Goal: Task Accomplishment & Management: Use online tool/utility

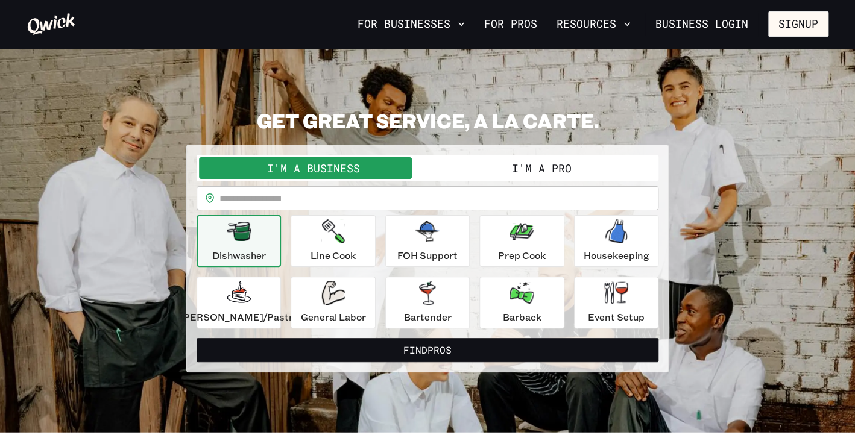
click at [571, 170] on button "I'm a Pro" at bounding box center [541, 168] width 228 height 22
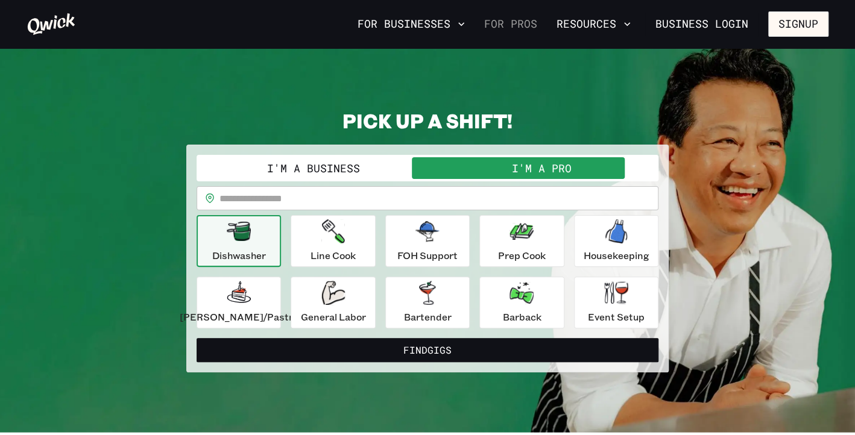
click at [533, 34] on link "For Pros" at bounding box center [510, 24] width 63 height 20
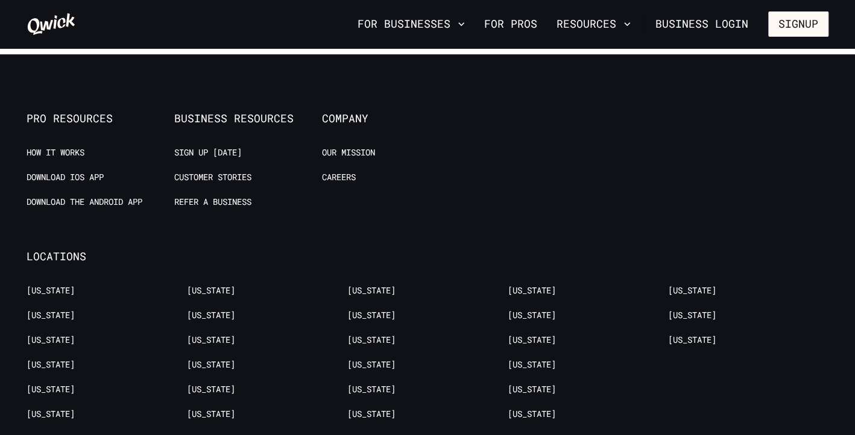
scroll to position [2346, 0]
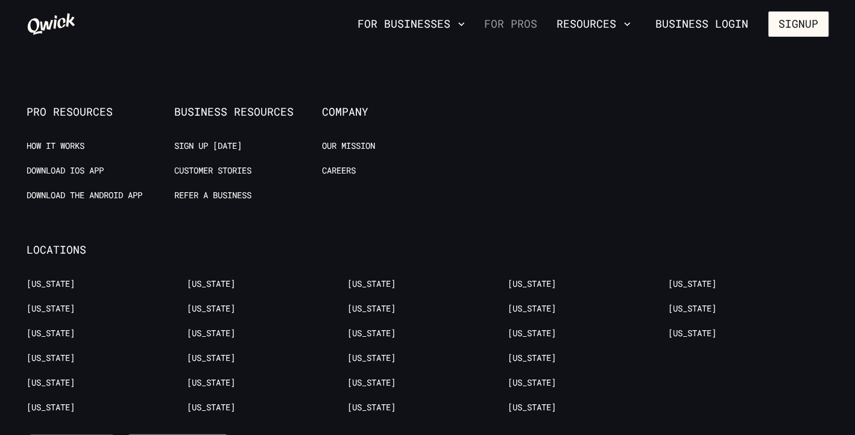
click at [526, 25] on link "For Pros" at bounding box center [510, 24] width 63 height 20
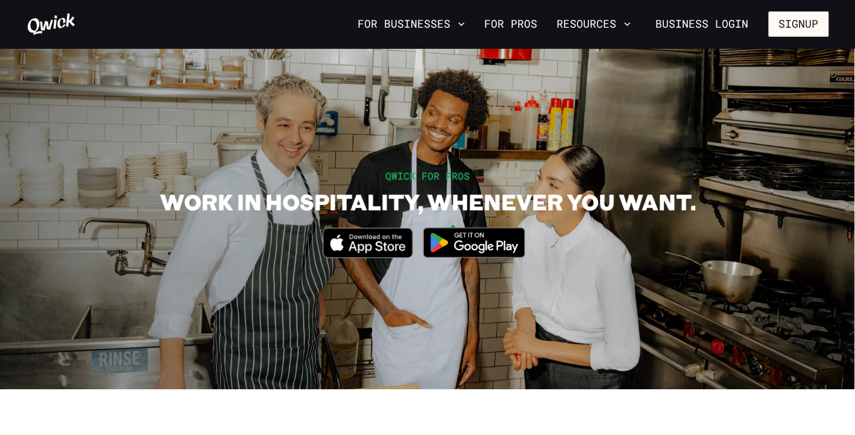
click at [61, 22] on icon at bounding box center [51, 24] width 49 height 24
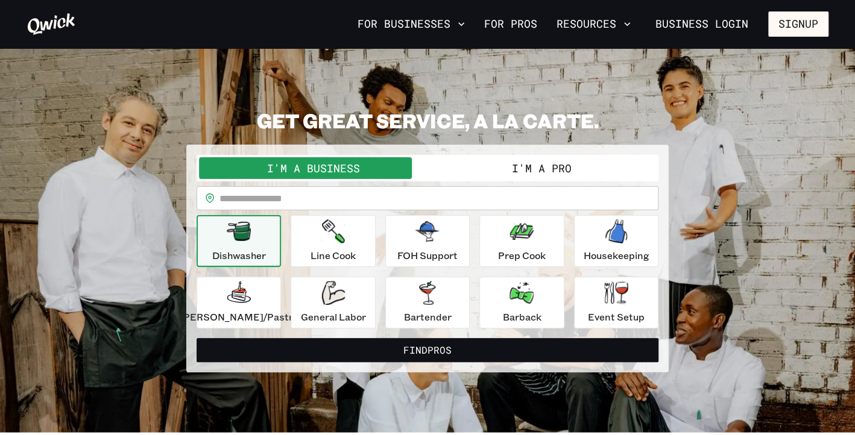
click at [517, 162] on button "I'm a Pro" at bounding box center [541, 168] width 228 height 22
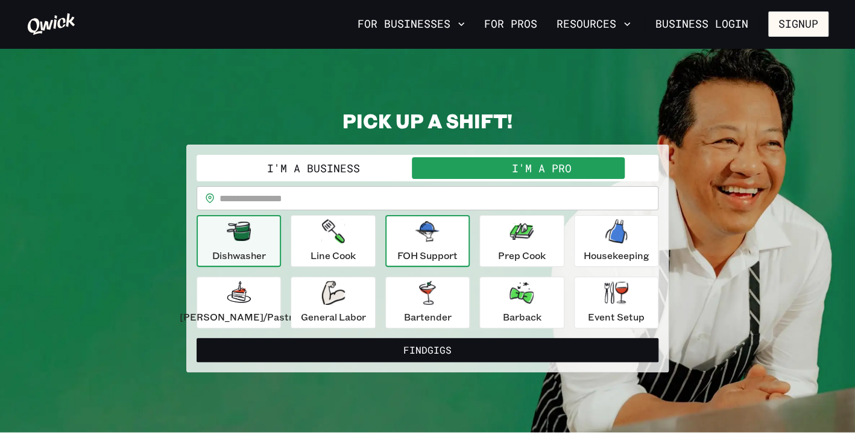
click at [428, 249] on p "FOH Support" at bounding box center [427, 255] width 60 height 14
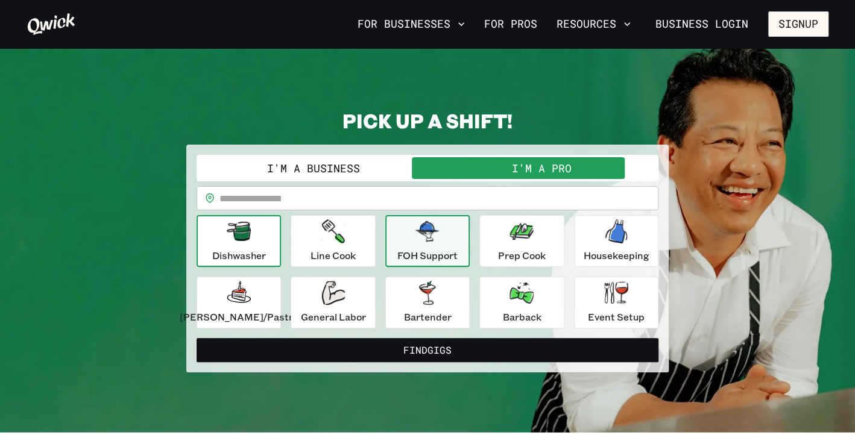
click at [266, 243] on div "Dishwasher" at bounding box center [239, 240] width 54 height 43
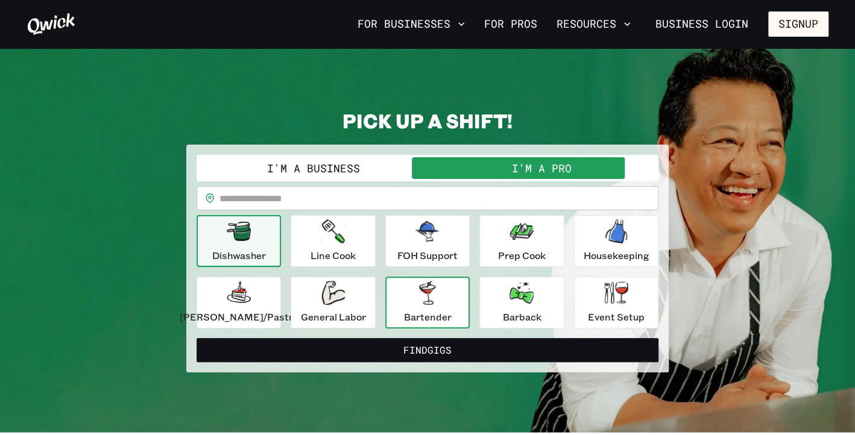
click at [430, 307] on div "Bartender" at bounding box center [427, 302] width 48 height 43
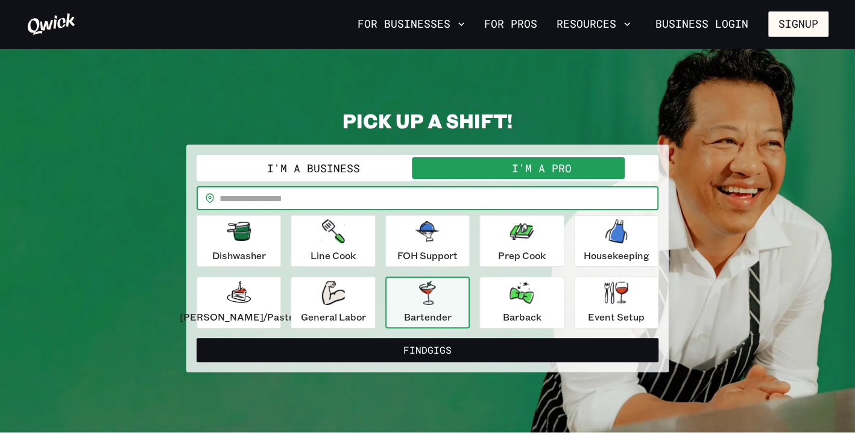
click at [342, 198] on input "text" at bounding box center [438, 198] width 439 height 24
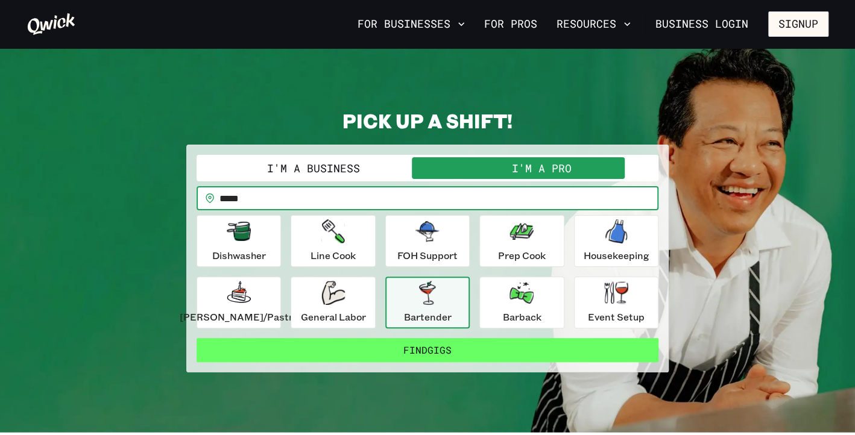
type input "*****"
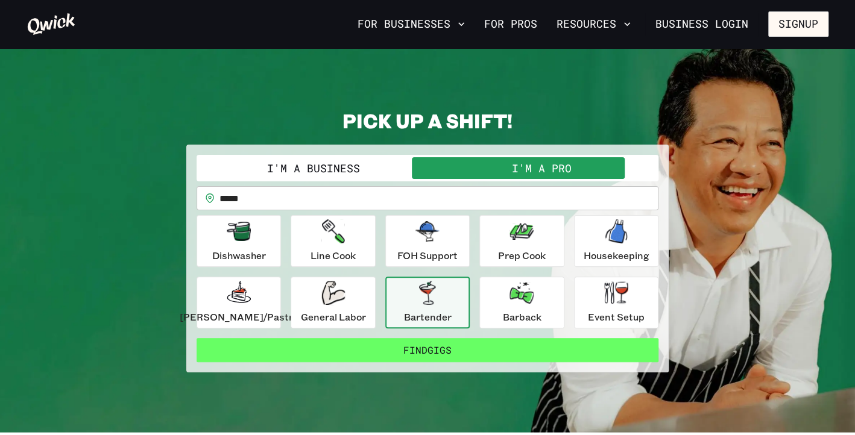
click at [424, 354] on button "Find Gigs" at bounding box center [428, 350] width 462 height 24
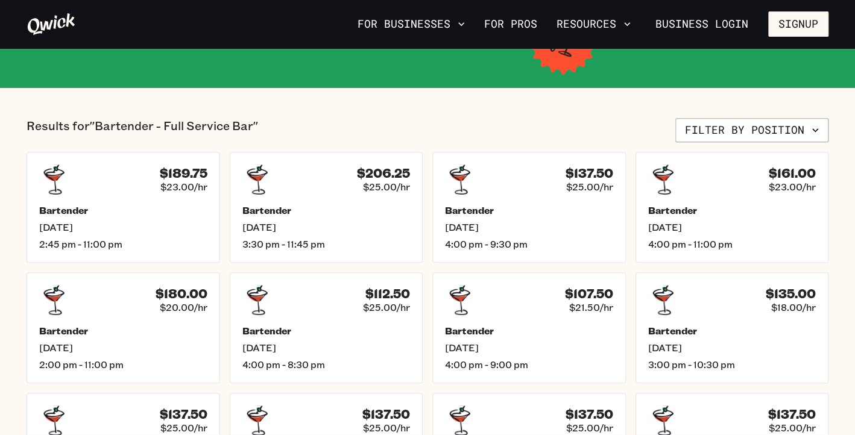
scroll to position [239, 0]
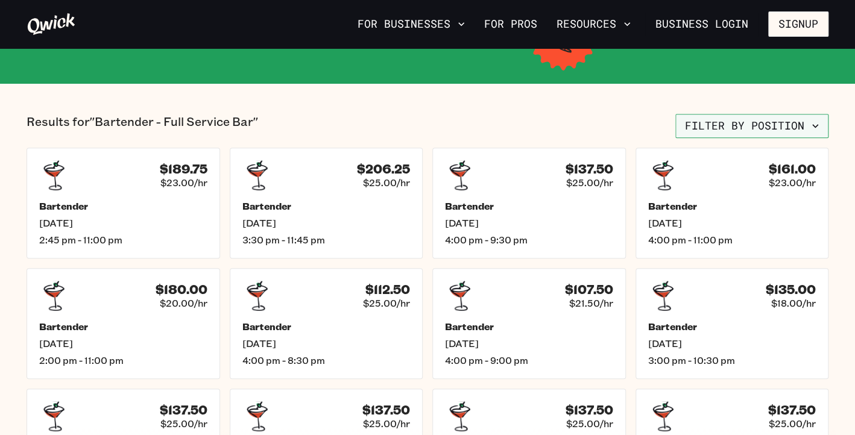
click at [750, 128] on button "Filter by position" at bounding box center [751, 126] width 153 height 24
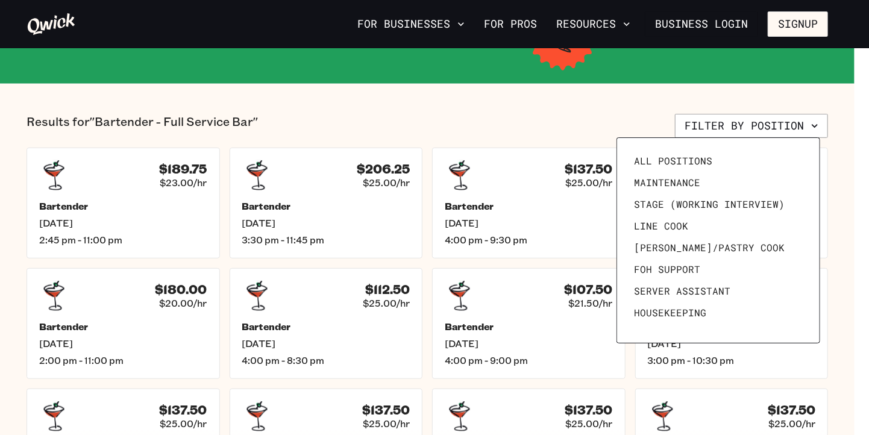
click at [518, 121] on div at bounding box center [434, 217] width 869 height 435
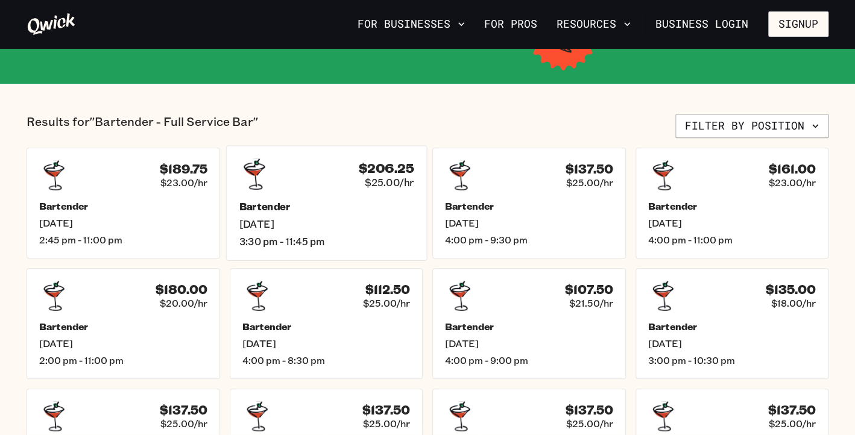
click at [372, 203] on h5 "Bartender" at bounding box center [326, 206] width 175 height 13
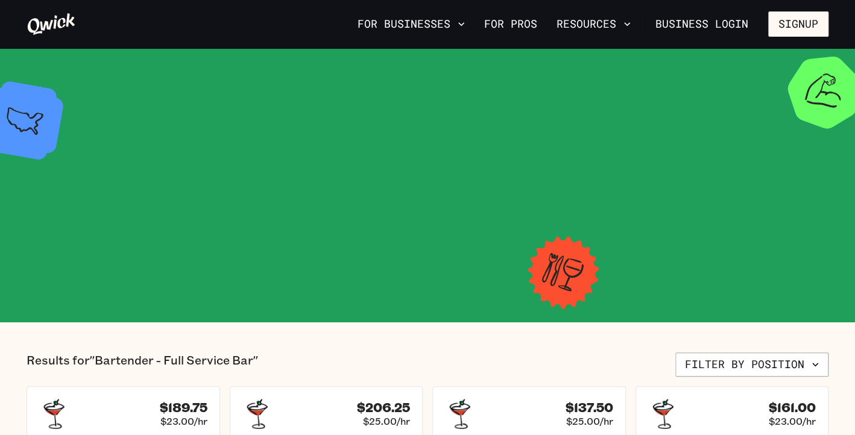
scroll to position [239, 0]
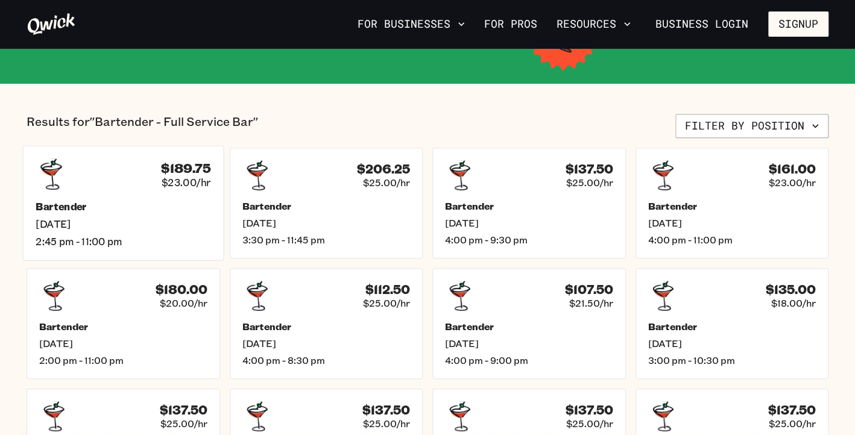
click at [121, 209] on h5 "Bartender" at bounding box center [123, 206] width 175 height 13
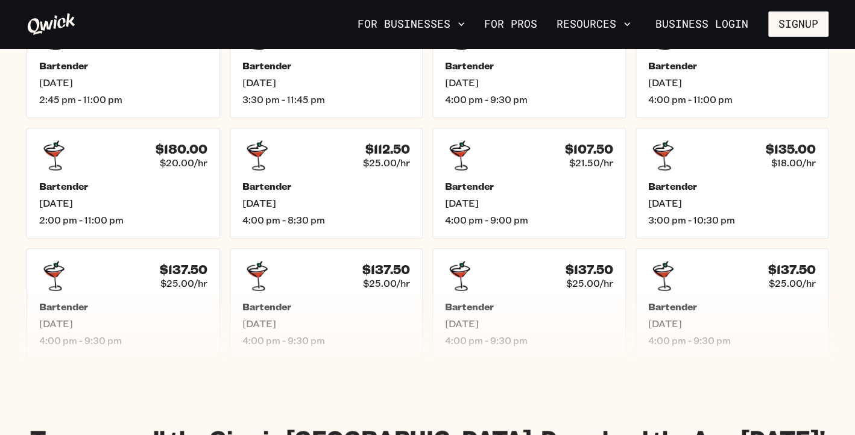
scroll to position [383, 0]
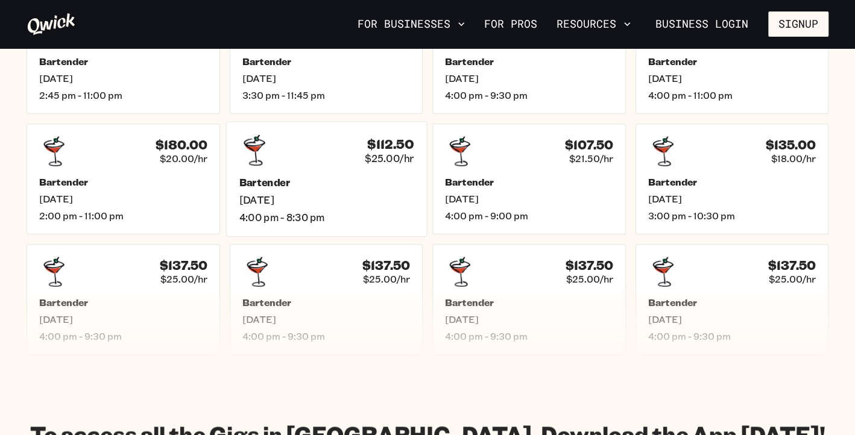
click at [391, 191] on div "Bartender [DATE] 4:00 pm - 8:30 pm" at bounding box center [326, 200] width 175 height 48
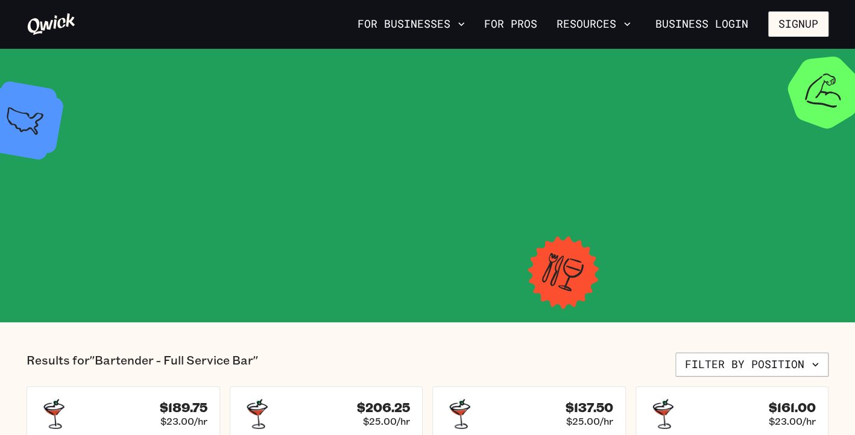
scroll to position [383, 0]
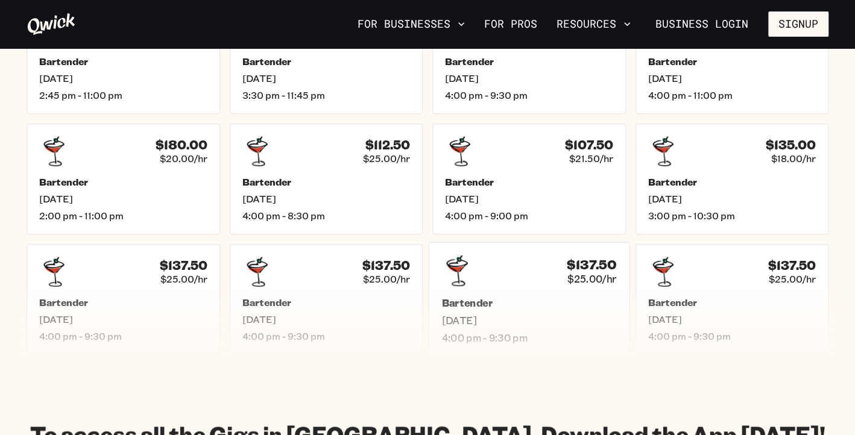
click at [573, 317] on span "[DATE]" at bounding box center [528, 320] width 175 height 13
